Goal: Task Accomplishment & Management: Manage account settings

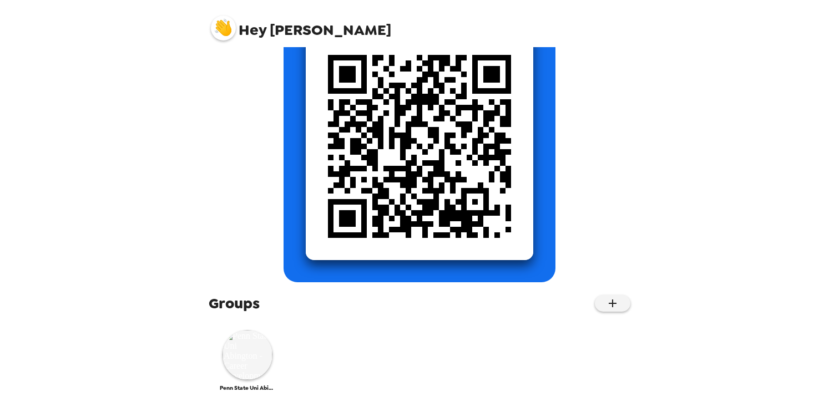
scroll to position [133, 0]
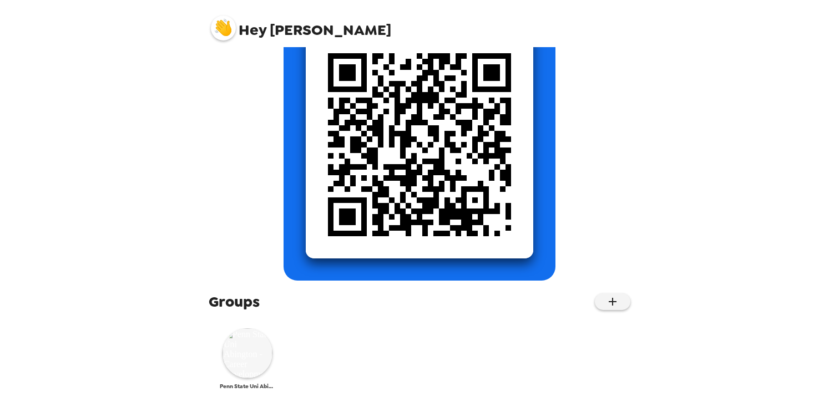
click at [251, 359] on img at bounding box center [247, 353] width 50 height 50
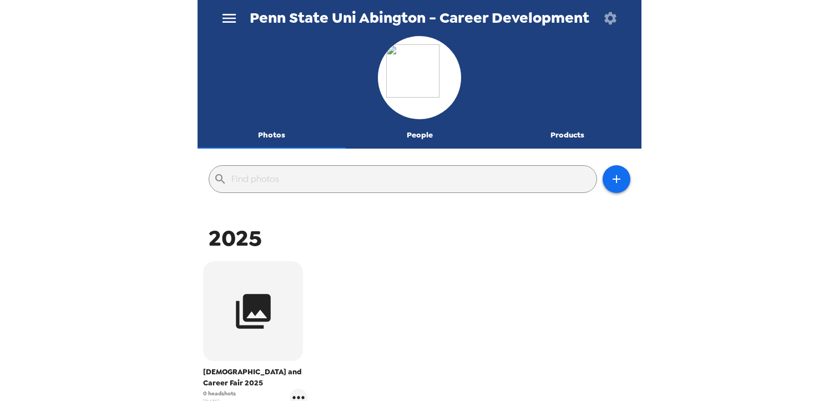
scroll to position [54, 0]
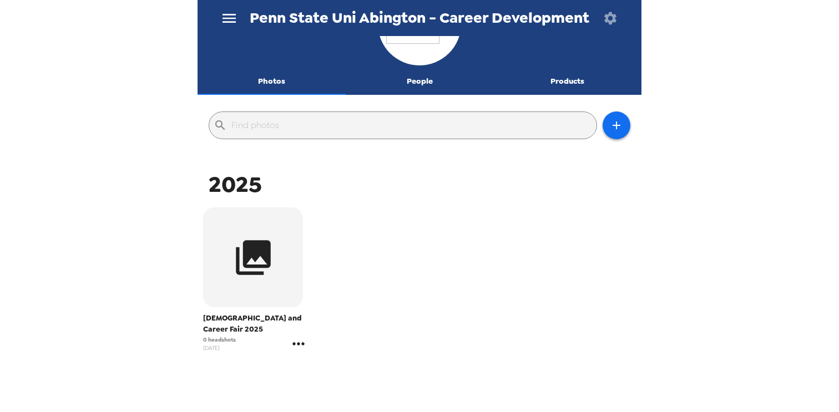
click at [302, 350] on icon "gallery menu" at bounding box center [299, 344] width 18 height 18
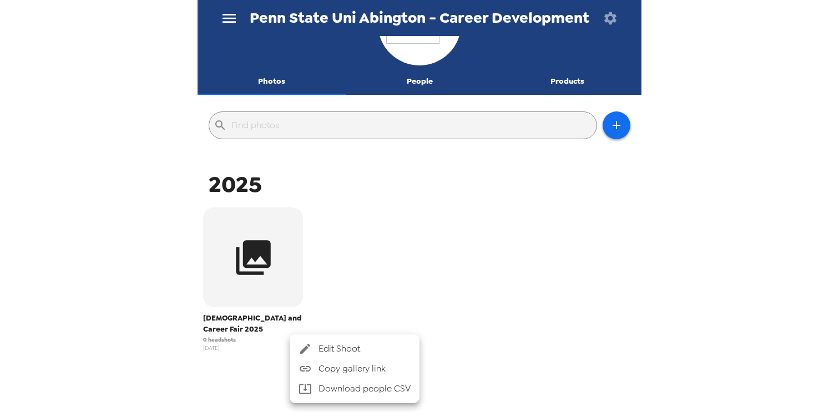
click at [356, 354] on span "Edit Shoot" at bounding box center [364, 348] width 92 height 13
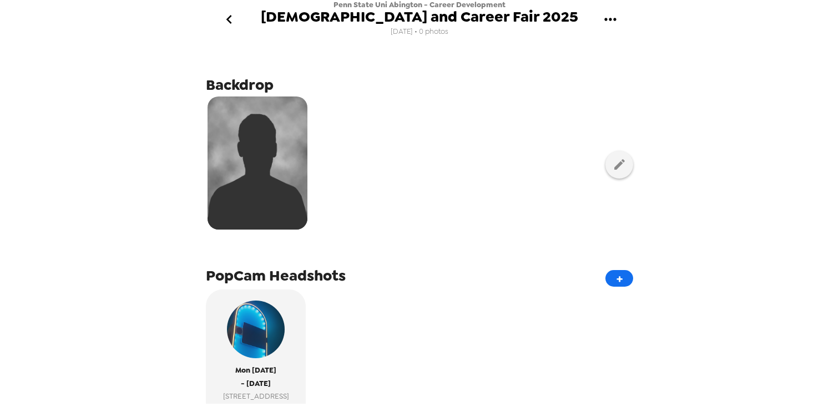
scroll to position [194, 0]
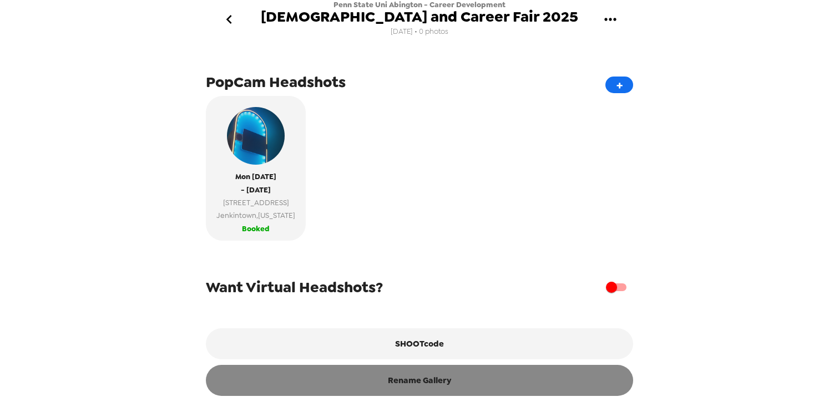
click at [415, 392] on button "Rename Gallery" at bounding box center [419, 380] width 427 height 31
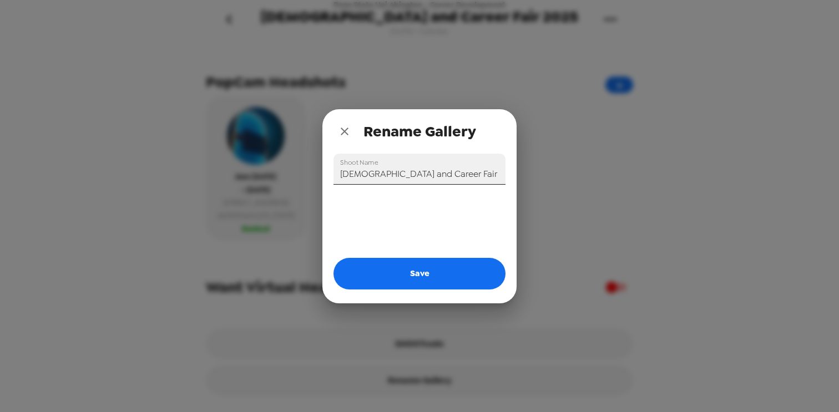
click at [429, 170] on input "[DEMOGRAPHIC_DATA] and Career Fair 2025" at bounding box center [419, 169] width 172 height 31
click at [445, 176] on input "[DEMOGRAPHIC_DATA] and Career Fair 2025" at bounding box center [419, 169] width 172 height 31
drag, startPoint x: 445, startPoint y: 176, endPoint x: 336, endPoint y: 174, distance: 108.7
click at [336, 174] on input "[DEMOGRAPHIC_DATA] and Career Fair 2025" at bounding box center [419, 169] width 172 height 31
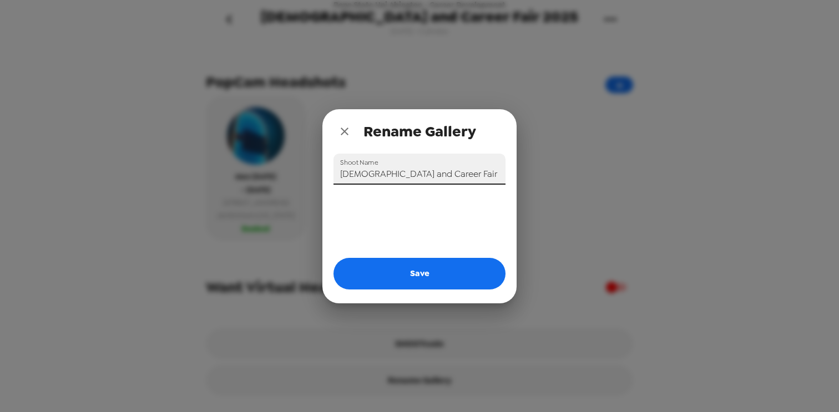
type input "C"
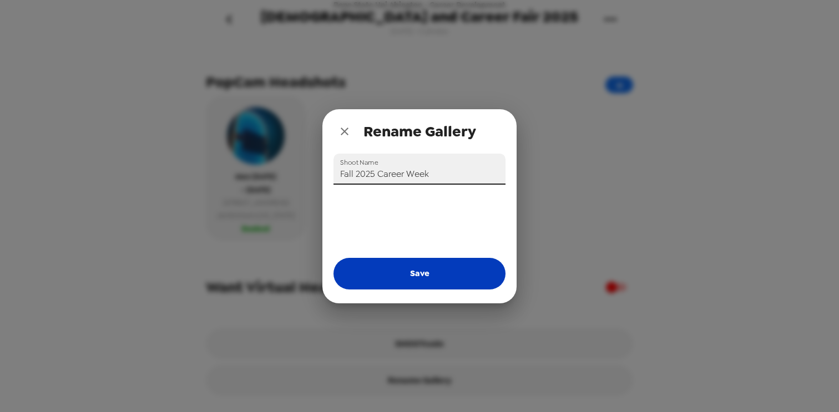
click at [406, 266] on button "Save" at bounding box center [419, 273] width 172 height 31
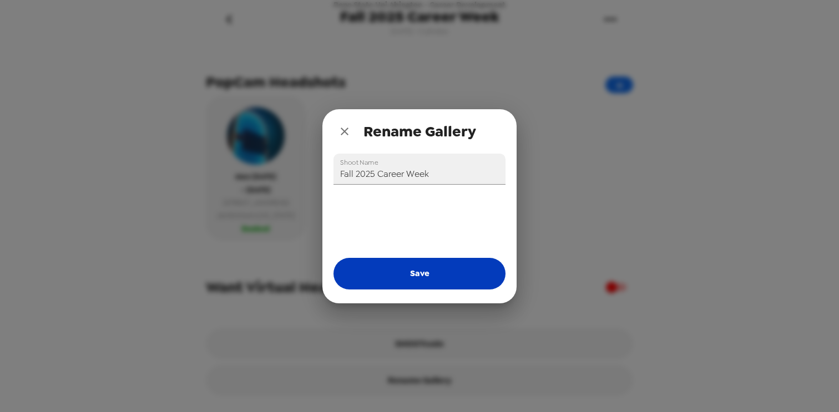
type input "[DEMOGRAPHIC_DATA] and Career Fair 2025"
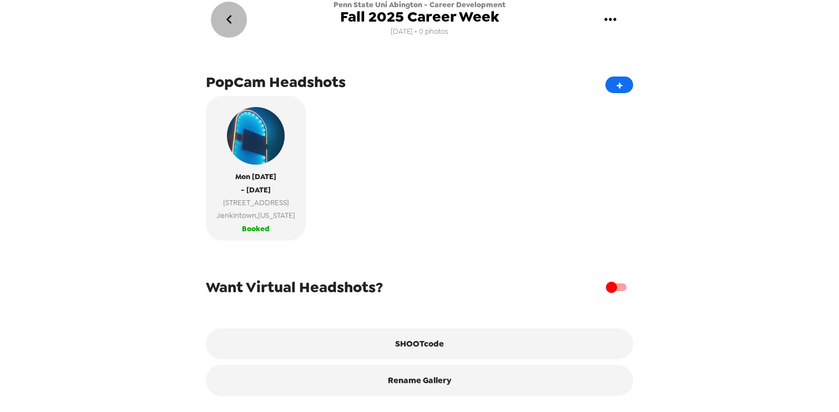
click at [238, 16] on button "go back" at bounding box center [229, 20] width 36 height 36
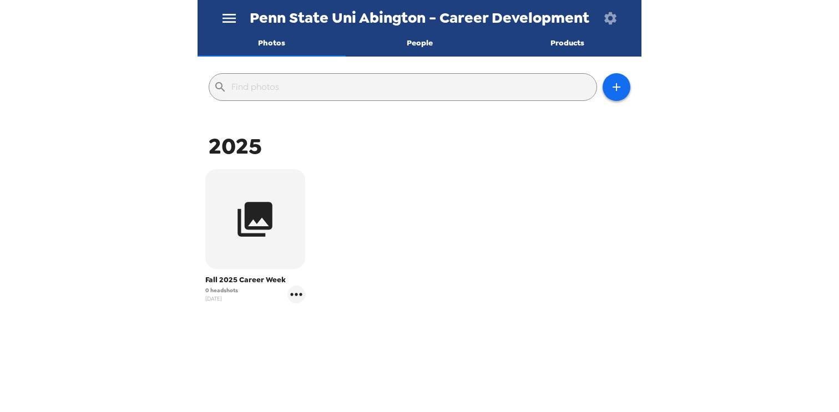
scroll to position [94, 0]
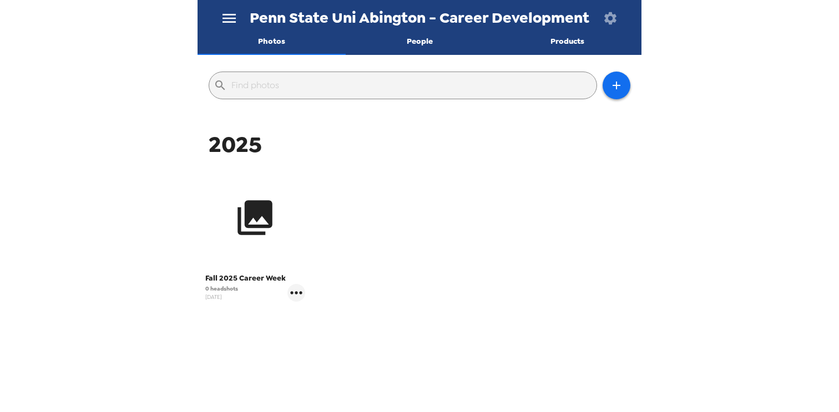
click at [266, 239] on button "button" at bounding box center [255, 218] width 100 height 100
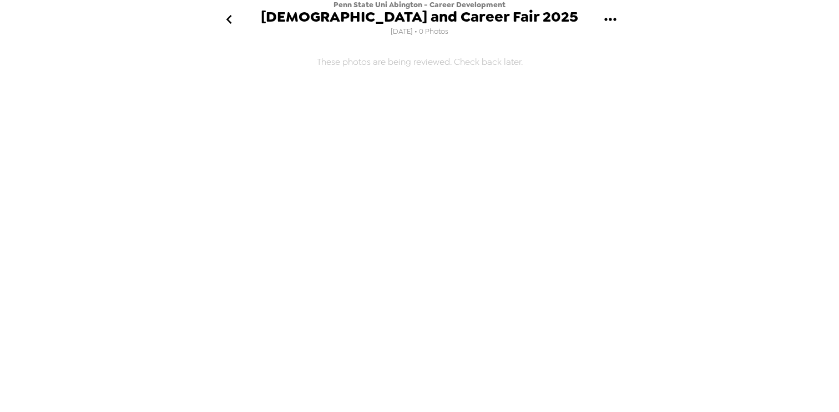
click at [610, 24] on icon "gallery menu" at bounding box center [610, 20] width 18 height 18
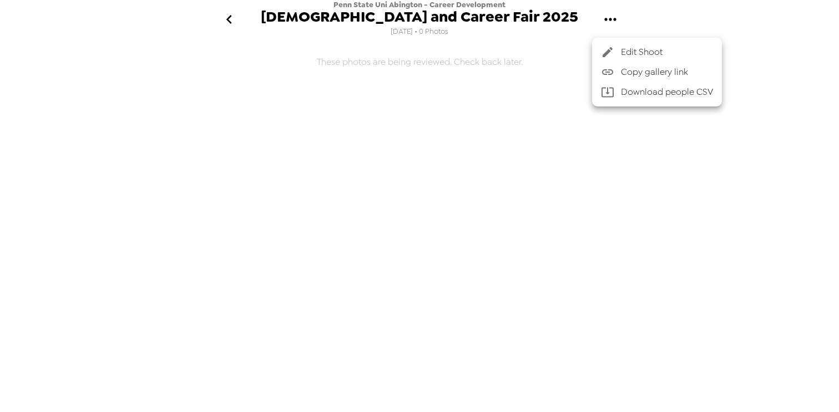
click at [630, 48] on span "Edit Shoot" at bounding box center [667, 51] width 92 height 13
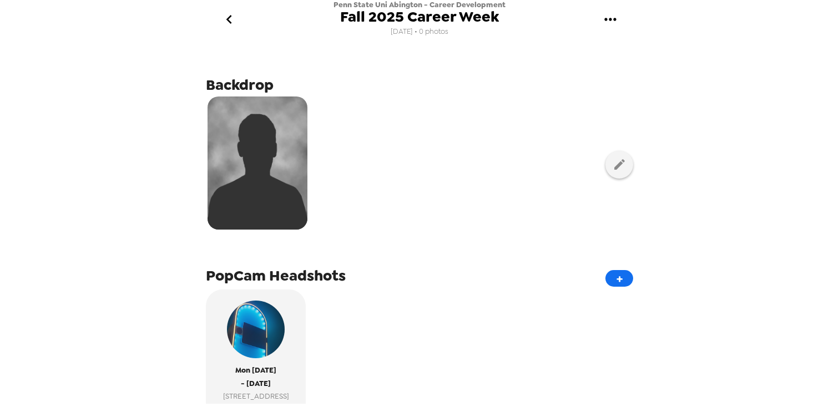
click at [311, 145] on div at bounding box center [419, 164] width 427 height 139
click at [621, 159] on icon "button" at bounding box center [619, 165] width 14 height 14
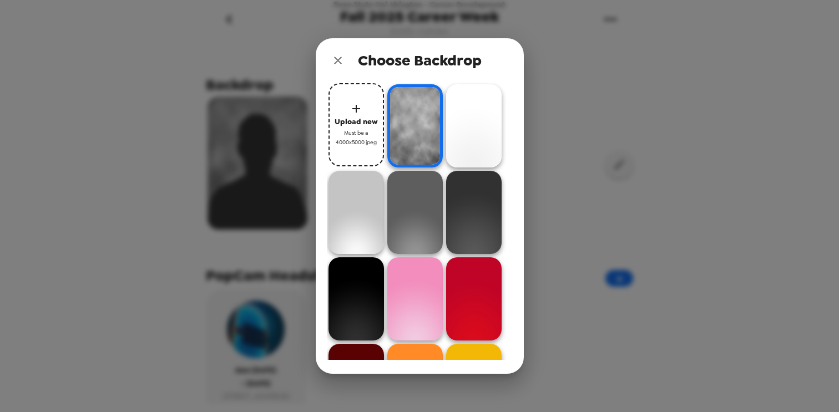
click at [344, 134] on span "Must be a 4000x5000 jpeg" at bounding box center [356, 137] width 44 height 19
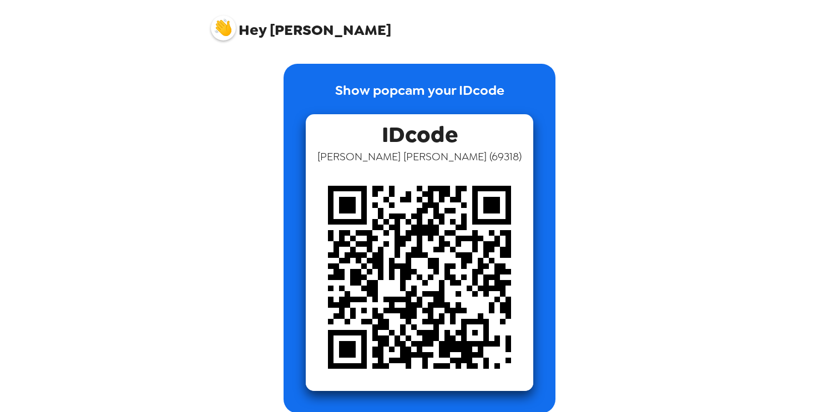
scroll to position [133, 0]
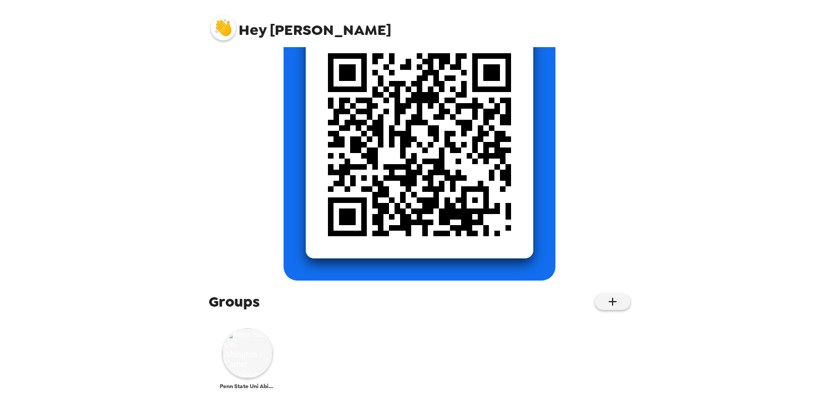
click at [262, 353] on img at bounding box center [247, 353] width 50 height 50
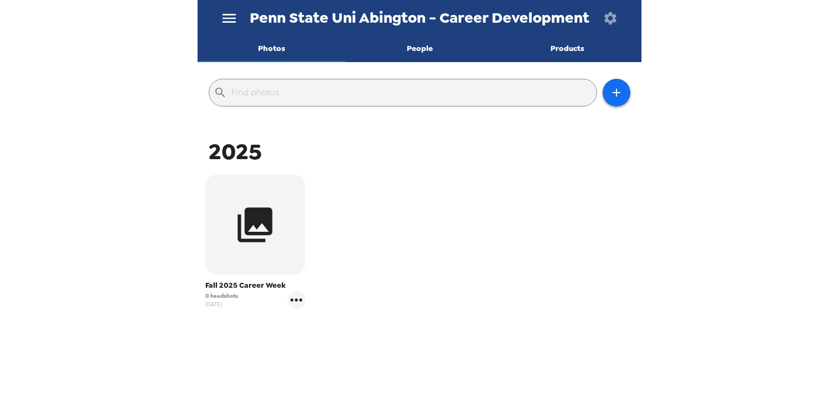
scroll to position [105, 0]
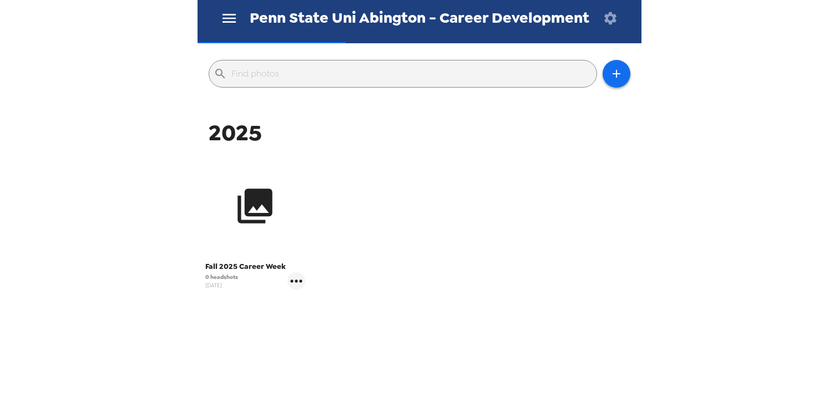
click at [279, 219] on button "button" at bounding box center [255, 206] width 100 height 100
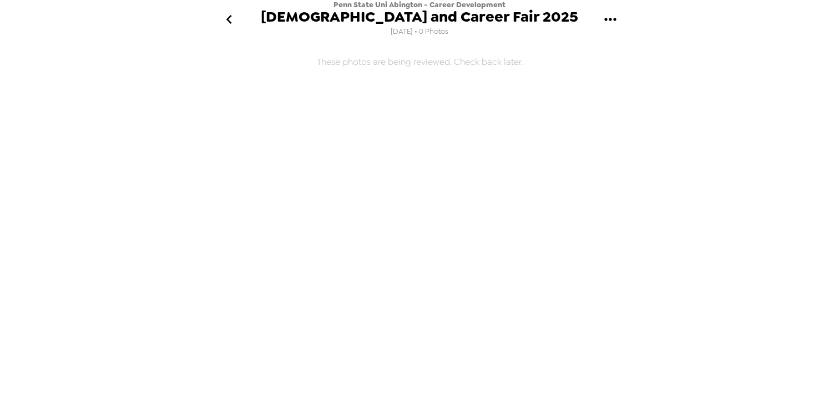
click at [621, 17] on button "gallery menu" at bounding box center [610, 20] width 36 height 36
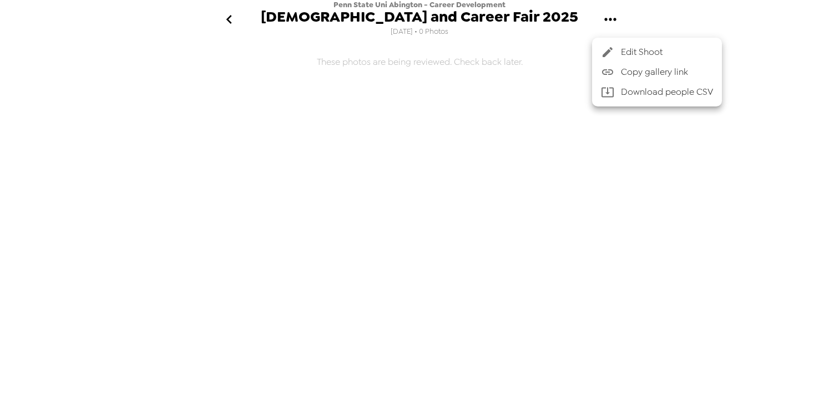
click at [632, 56] on span "Edit Shoot" at bounding box center [667, 51] width 92 height 13
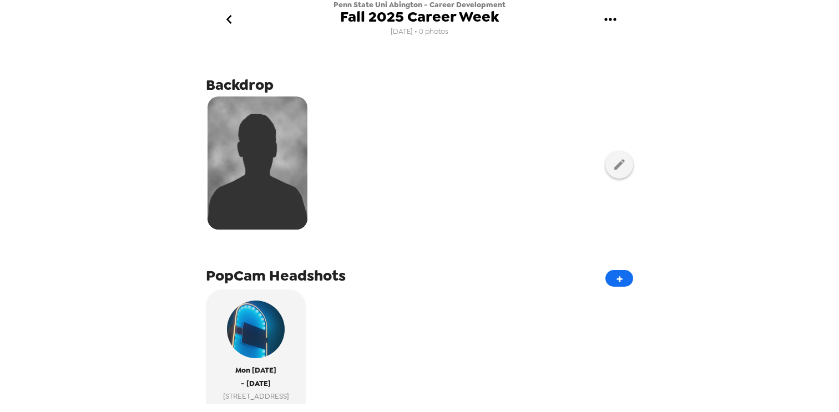
click at [268, 159] on img at bounding box center [257, 163] width 100 height 133
click at [619, 166] on icon "button" at bounding box center [619, 164] width 11 height 11
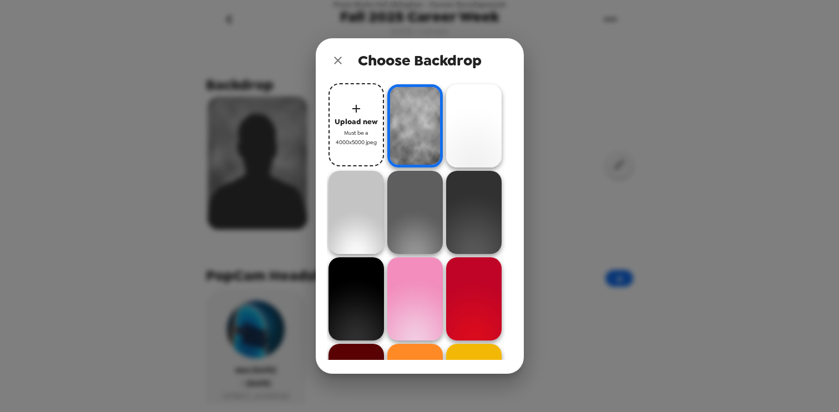
click at [595, 95] on div "Choose Backdrop Upload new Must be a 4000x5000 jpeg" at bounding box center [419, 206] width 839 height 412
click at [369, 129] on span "Must be a 4000x5000 jpeg" at bounding box center [356, 137] width 44 height 19
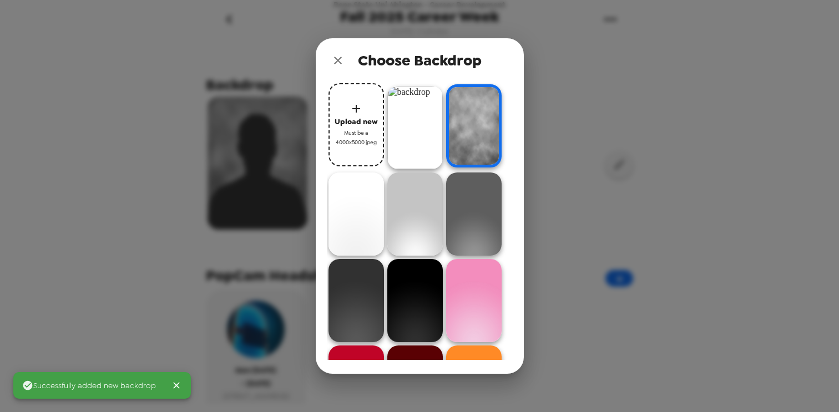
click at [425, 119] on img at bounding box center [414, 127] width 55 height 83
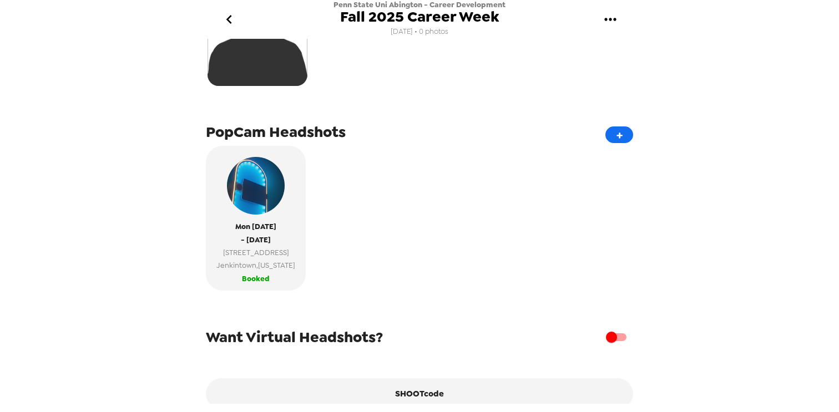
scroll to position [194, 0]
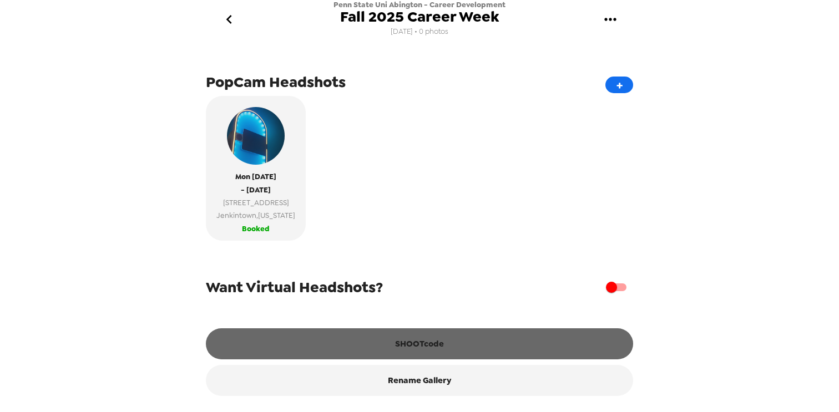
click at [450, 341] on button "SHOOTcode" at bounding box center [419, 343] width 427 height 31
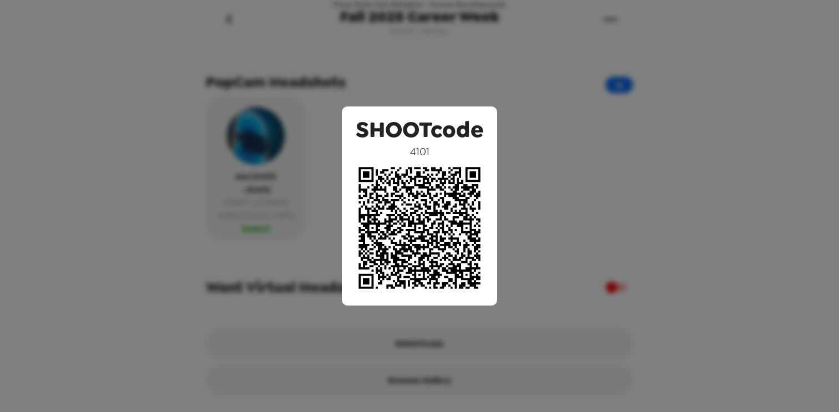
click at [707, 168] on div "SHOOTcode 4101" at bounding box center [419, 206] width 839 height 412
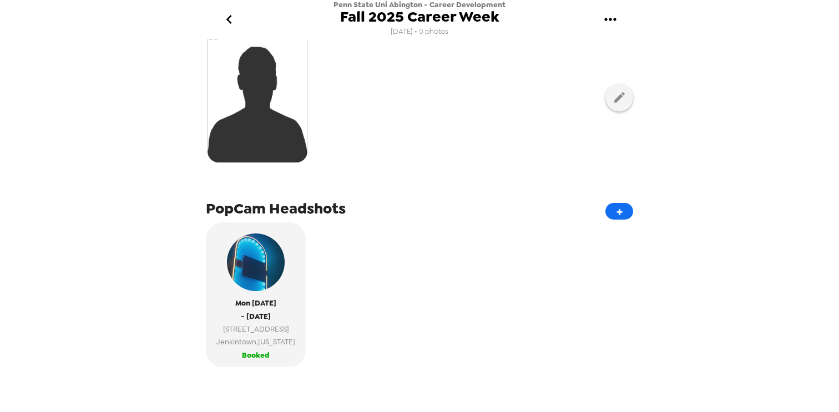
scroll to position [0, 0]
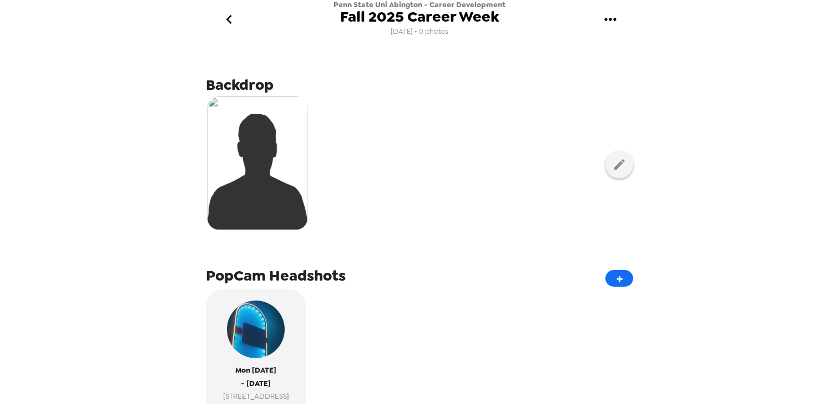
click at [406, 99] on div at bounding box center [419, 164] width 427 height 139
click at [620, 160] on icon "button" at bounding box center [619, 165] width 14 height 14
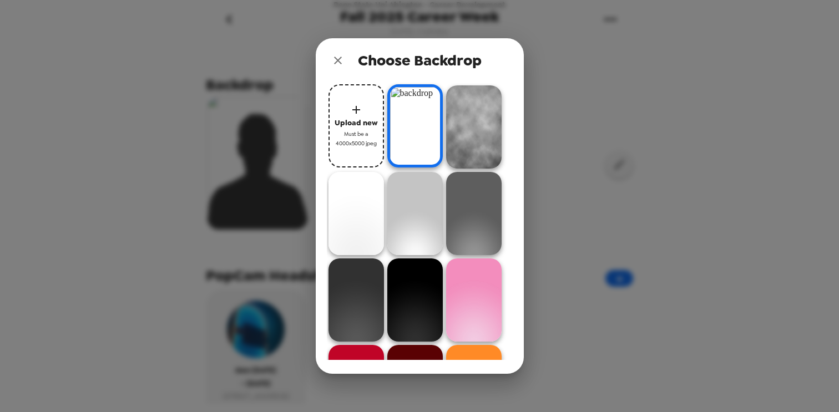
click at [645, 110] on div "Choose Backdrop Upload new Must be a 4000x5000 jpeg" at bounding box center [419, 206] width 839 height 412
click at [604, 49] on div "Choose Backdrop Upload new Must be a 4000x5000 jpeg" at bounding box center [419, 206] width 839 height 412
click at [334, 61] on icon "close" at bounding box center [337, 60] width 13 height 13
